Goal: Unclear

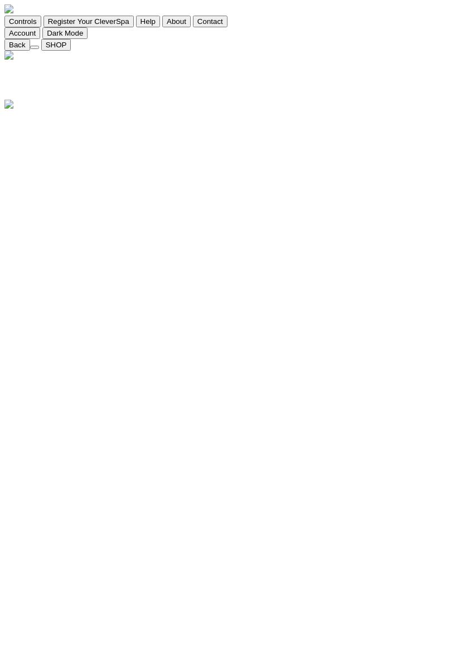
click at [13, 111] on div at bounding box center [232, 111] width 456 height 0
click at [9, 111] on div at bounding box center [232, 111] width 456 height 0
click at [16, 111] on div at bounding box center [232, 111] width 456 height 0
click at [15, 111] on div at bounding box center [232, 111] width 456 height 0
click at [38, 111] on div at bounding box center [232, 111] width 456 height 0
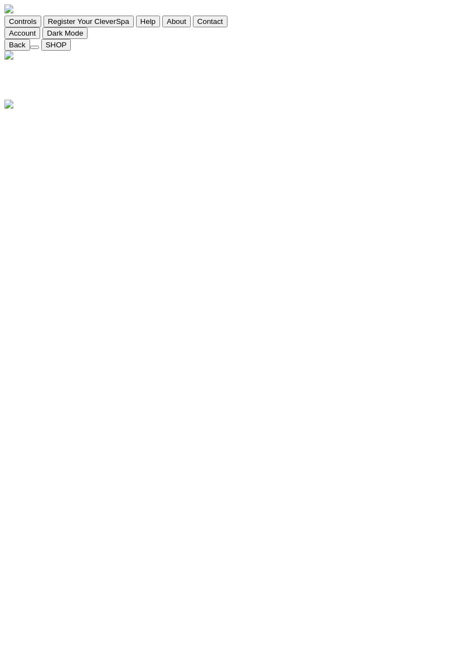
click at [7, 111] on div at bounding box center [232, 111] width 456 height 0
click at [14, 111] on div at bounding box center [232, 111] width 456 height 0
click at [16, 111] on div at bounding box center [232, 111] width 456 height 0
click at [295, 111] on div at bounding box center [232, 111] width 456 height 0
